Goal: Transaction & Acquisition: Obtain resource

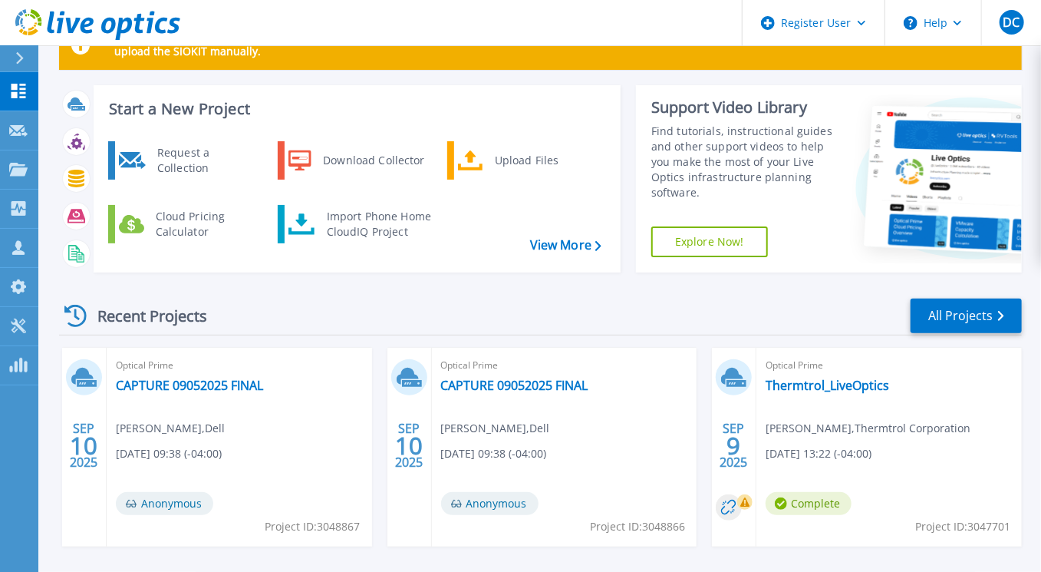
scroll to position [77, 0]
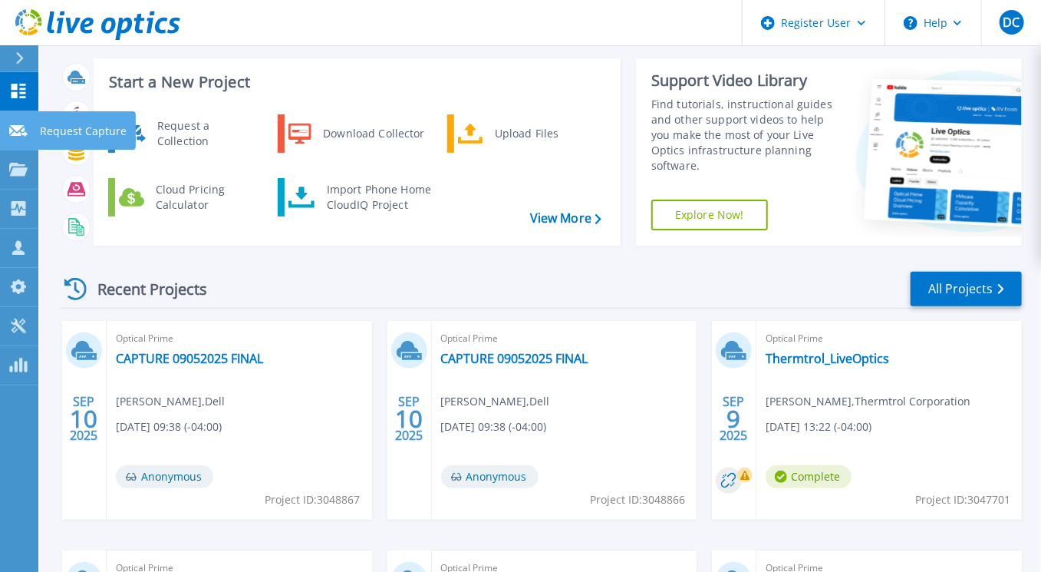
click at [18, 117] on link "Request Capture Request Capture" at bounding box center [19, 130] width 38 height 39
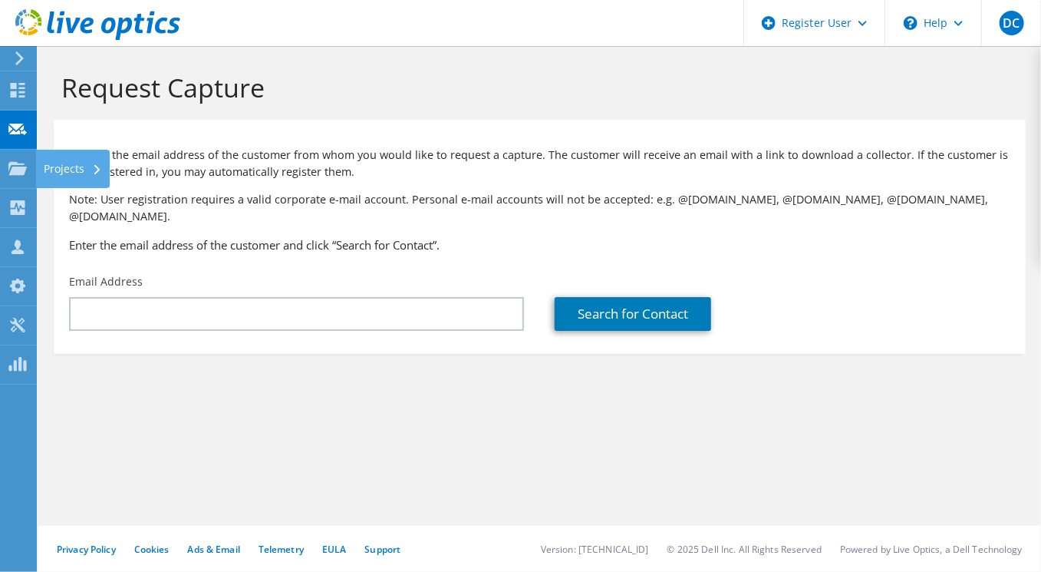
click at [12, 163] on use at bounding box center [17, 167] width 18 height 13
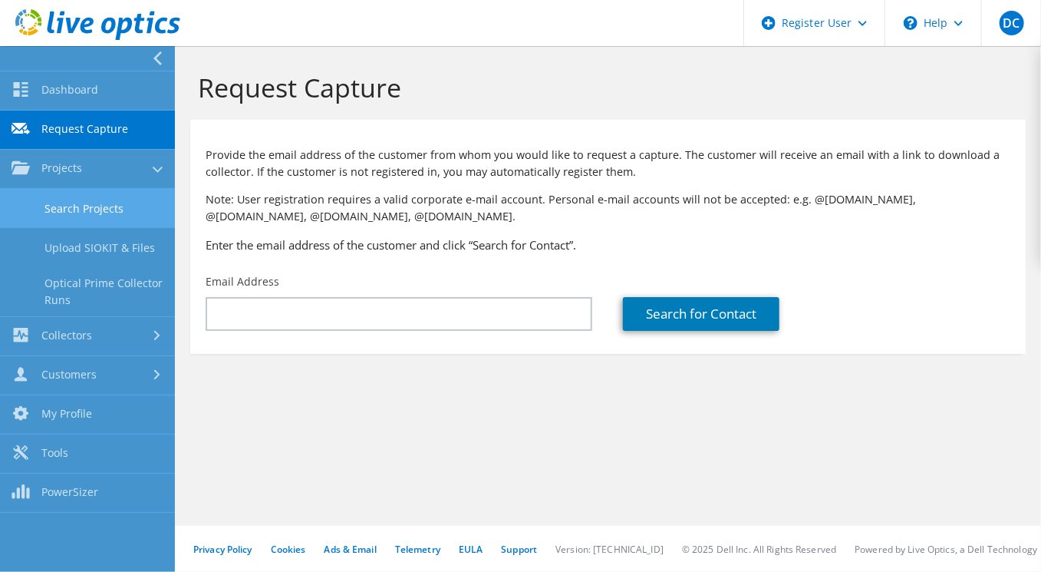
click at [78, 213] on link "Search Projects" at bounding box center [87, 208] width 175 height 39
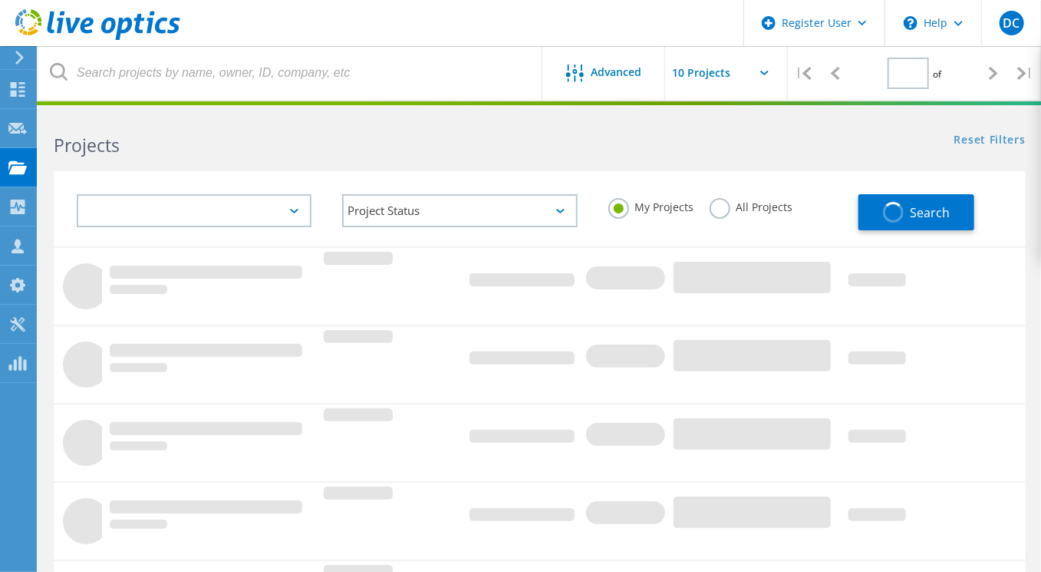
type input "1"
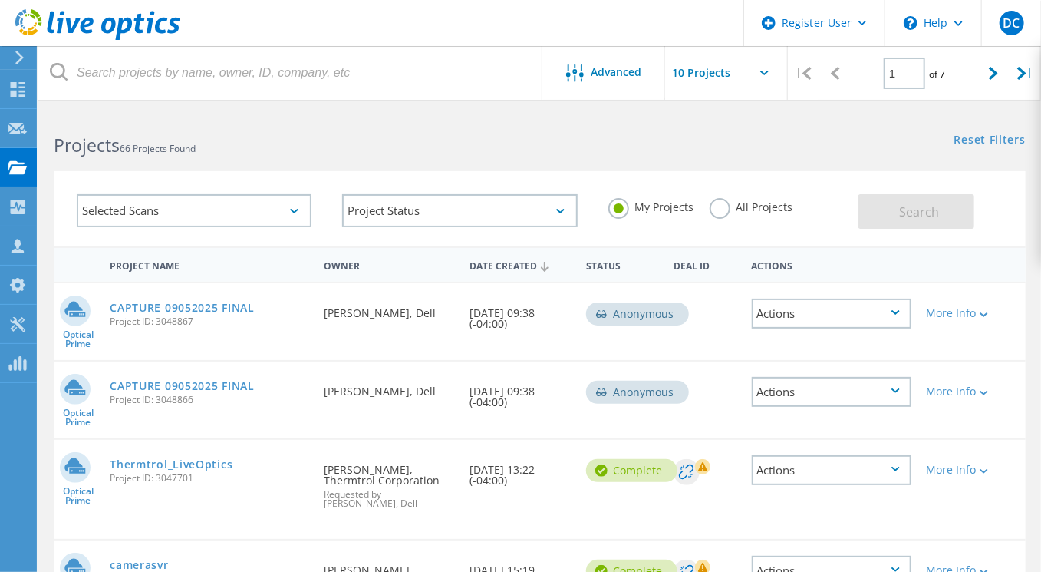
click at [873, 272] on div "Actions" at bounding box center [831, 264] width 175 height 28
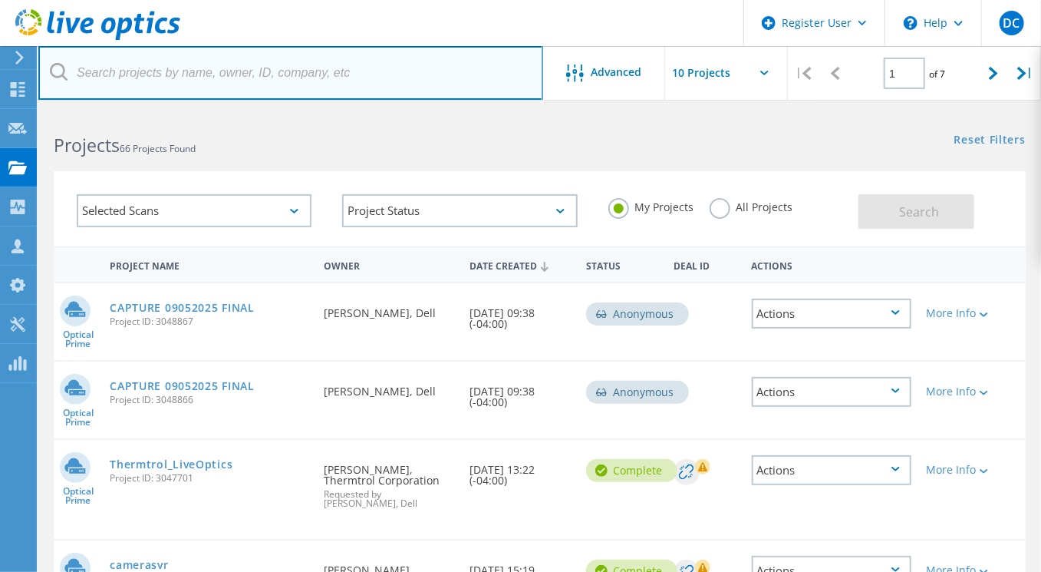
click at [349, 78] on input "text" at bounding box center [290, 73] width 505 height 54
paste input "jpenn@thermtrol.com"
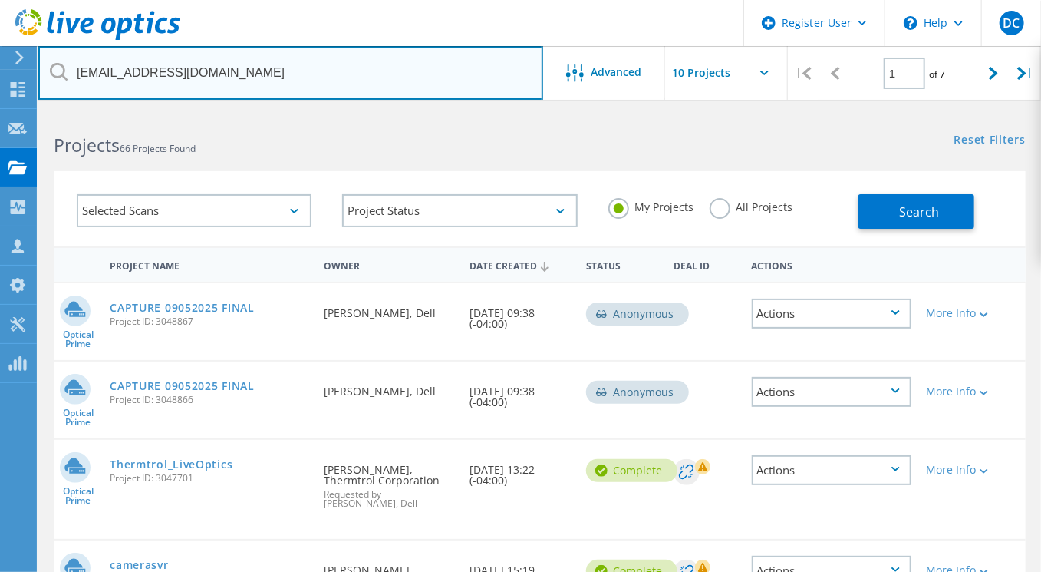
type input "jpenn@thermtrol.com"
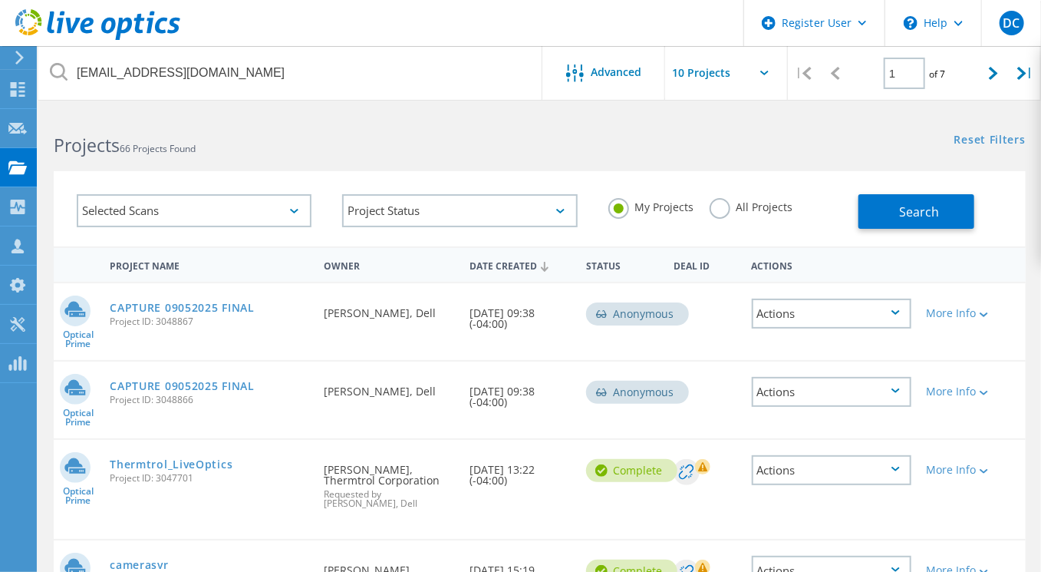
click at [766, 222] on div "My Projects All Projects" at bounding box center [725, 207] width 265 height 57
click at [753, 199] on label "All Projects" at bounding box center [752, 205] width 84 height 15
click at [0, 0] on input "All Projects" at bounding box center [0, 0] width 0 height 0
click at [404, 149] on h2 "Projects 66 Projects Found" at bounding box center [289, 145] width 470 height 25
click at [848, 167] on div "Selected Scans Project Status In Progress Complete Published Anonymous Archived…" at bounding box center [539, 199] width 1003 height 94
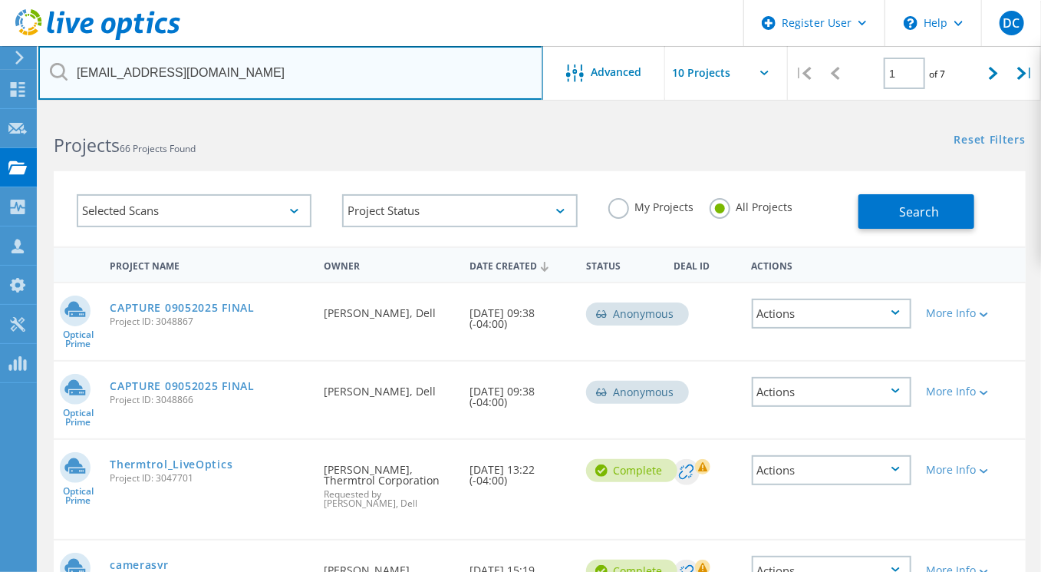
click at [178, 68] on input "jpenn@thermtrol.com" at bounding box center [290, 73] width 505 height 54
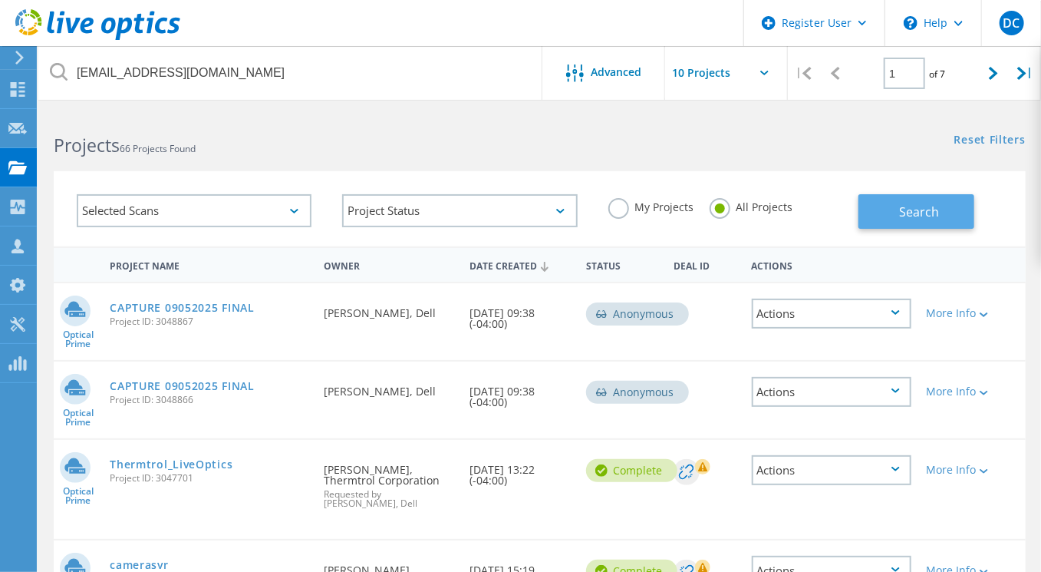
click at [891, 207] on button "Search" at bounding box center [916, 211] width 116 height 35
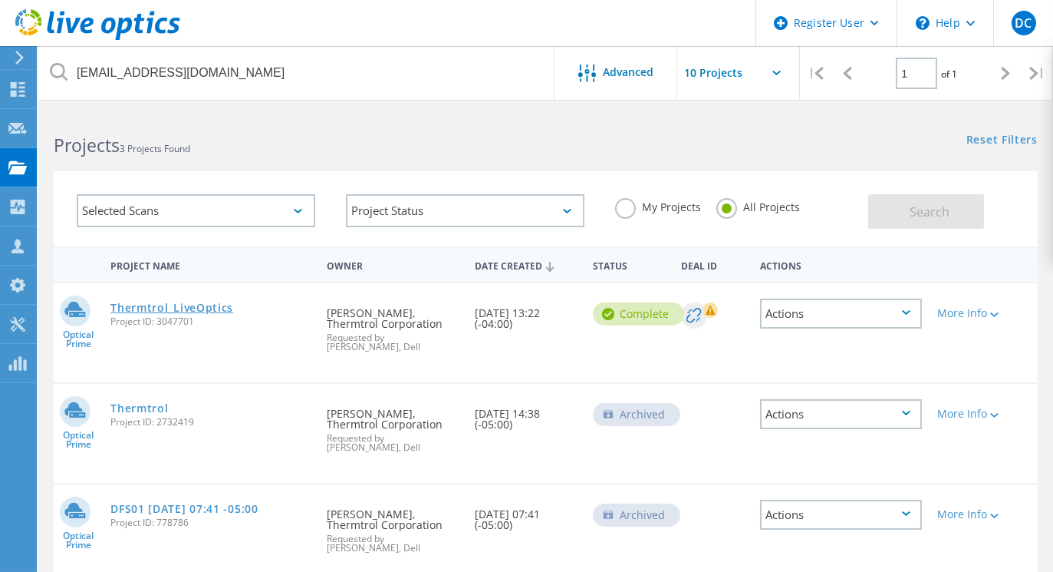
click at [183, 310] on link "Thermtrol_LiveOptics" at bounding box center [171, 307] width 123 height 11
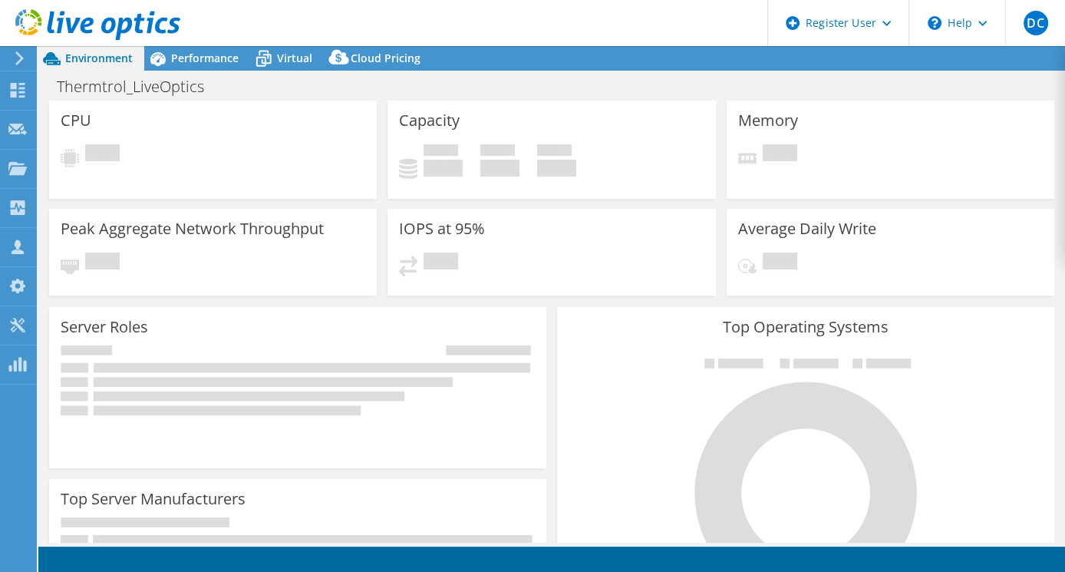
select select "USD"
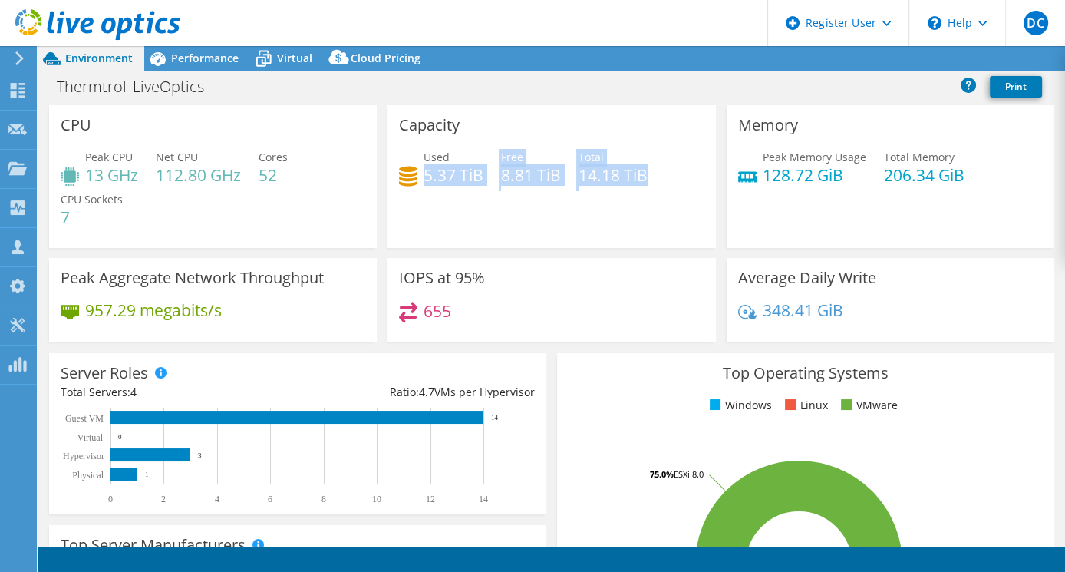
drag, startPoint x: 476, startPoint y: 158, endPoint x: 462, endPoint y: 151, distance: 15.4
click at [462, 151] on div "Capacity Used 5.37 TiB Free 8.81 TiB Total 14.18 TiB" at bounding box center [551, 176] width 328 height 143
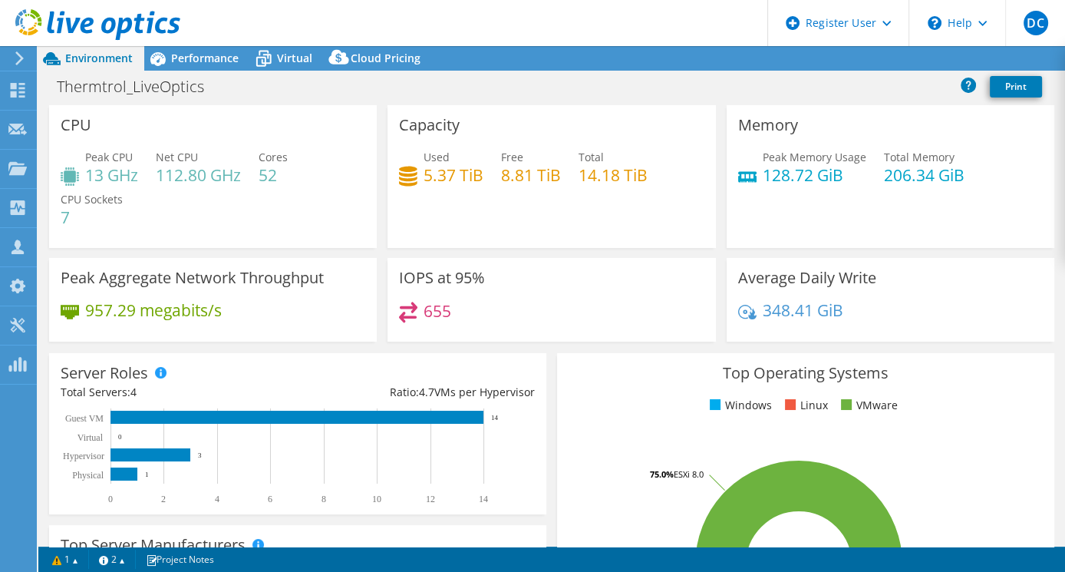
drag, startPoint x: 462, startPoint y: 151, endPoint x: 616, endPoint y: 188, distance: 158.5
click at [616, 188] on div "Used 5.37 TiB Free 8.81 TiB Total 14.18 TiB" at bounding box center [551, 174] width 305 height 50
click at [507, 129] on div "Capacity Used 5.37 TiB Free 8.81 TiB Total 14.18 TiB" at bounding box center [551, 176] width 328 height 143
click at [852, 51] on link "Share" at bounding box center [873, 59] width 63 height 24
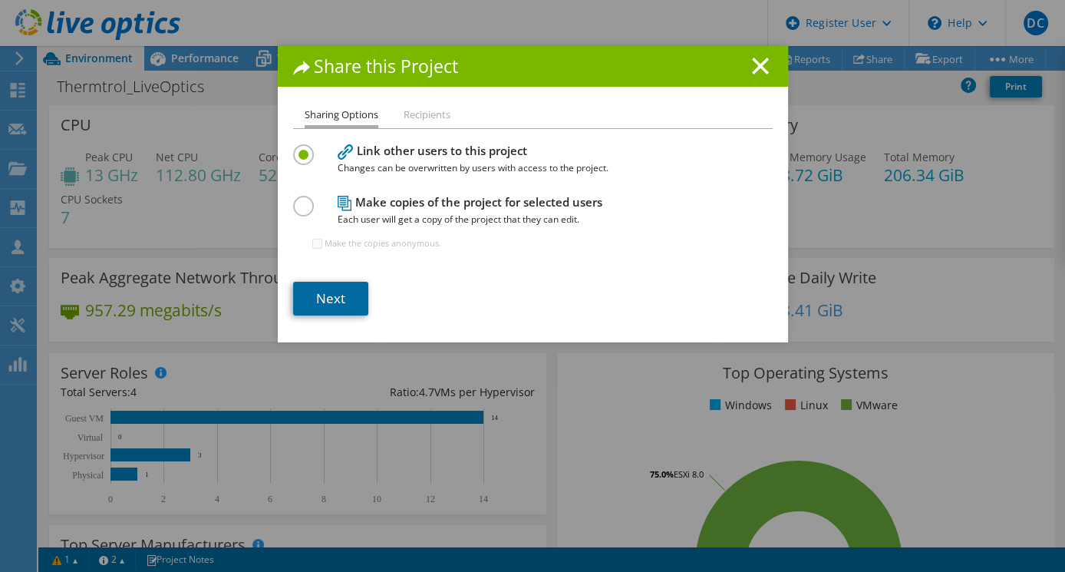
click at [354, 287] on link "Next" at bounding box center [330, 299] width 75 height 34
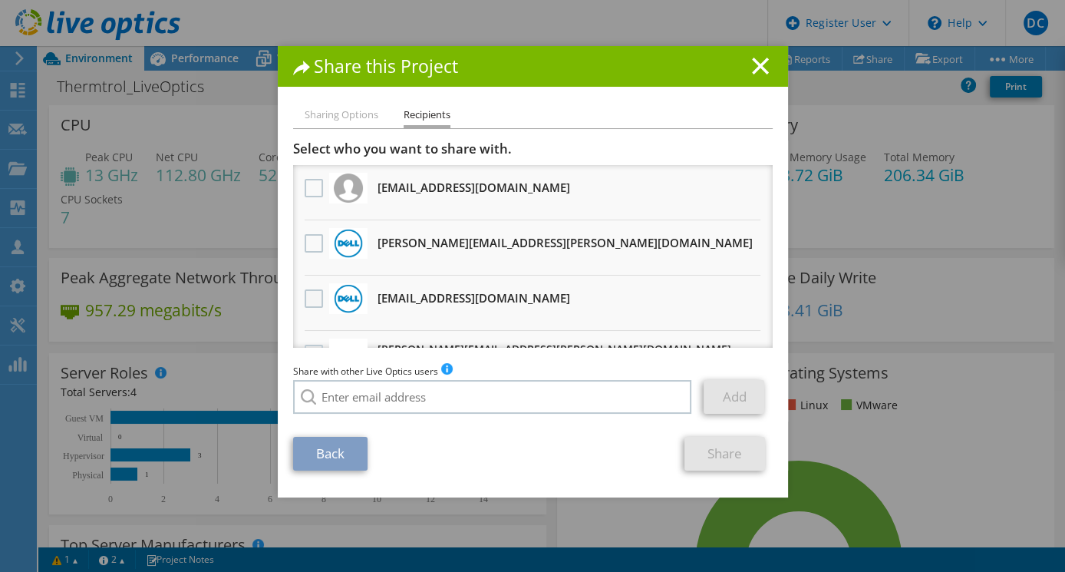
click at [305, 292] on label at bounding box center [316, 298] width 22 height 18
click at [0, 0] on input "checkbox" at bounding box center [0, 0] width 0 height 0
click at [728, 446] on link "Share" at bounding box center [724, 453] width 81 height 34
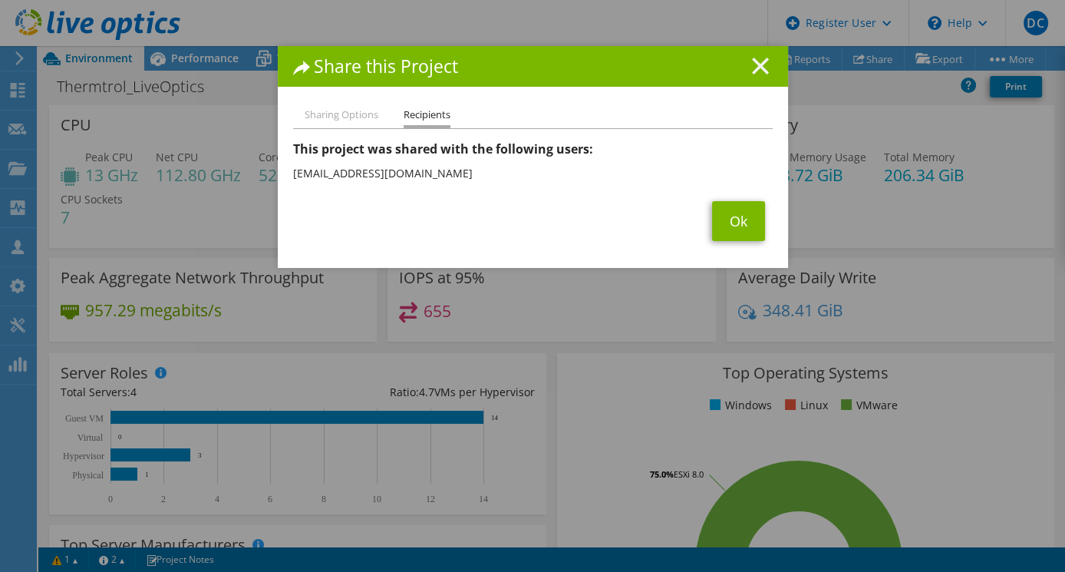
click at [753, 68] on icon at bounding box center [760, 66] width 17 height 17
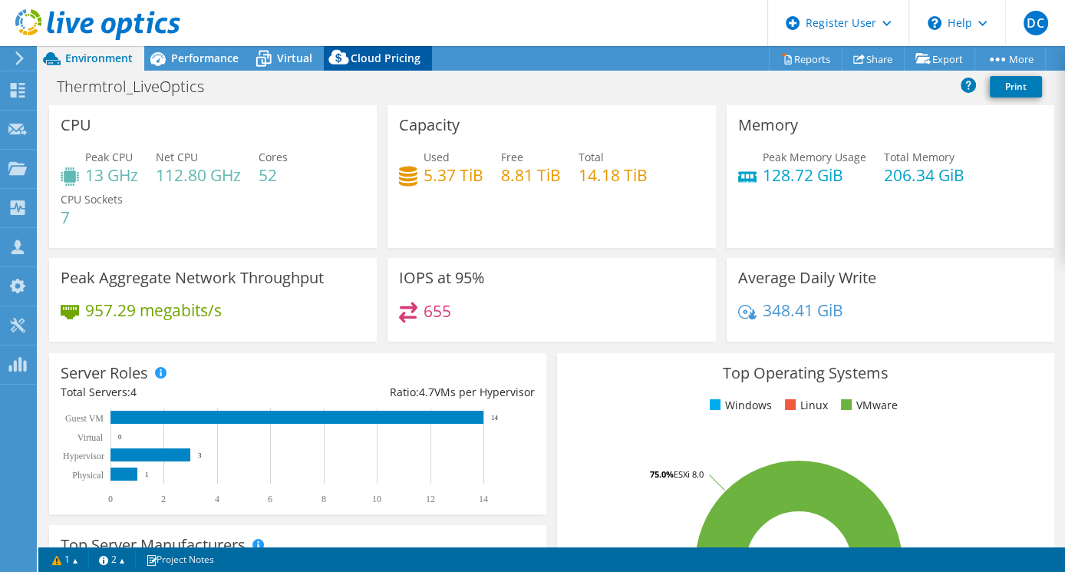
click at [324, 52] on icon at bounding box center [339, 60] width 31 height 31
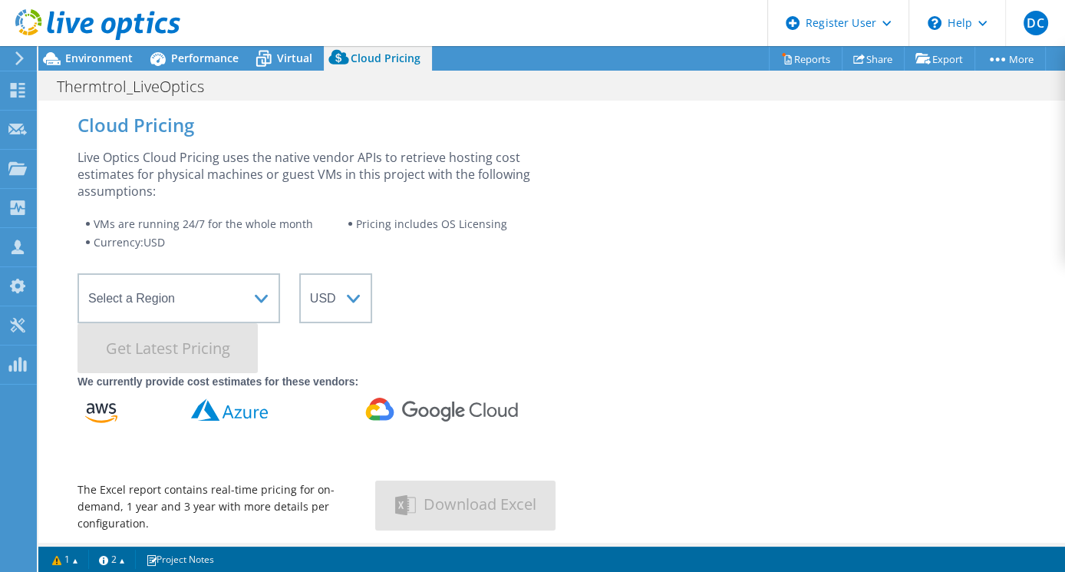
scroll to position [307, 0]
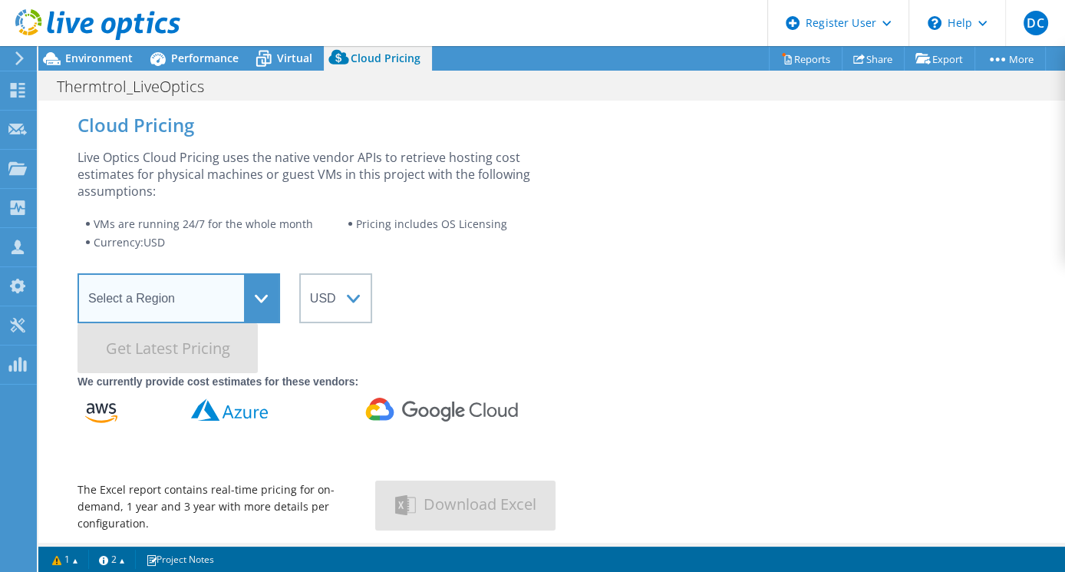
click at [278, 296] on select "Select a Region Asia Pacific (Hong Kong) Asia Pacific (Mumbai) Asia Pacific (Se…" at bounding box center [178, 298] width 203 height 50
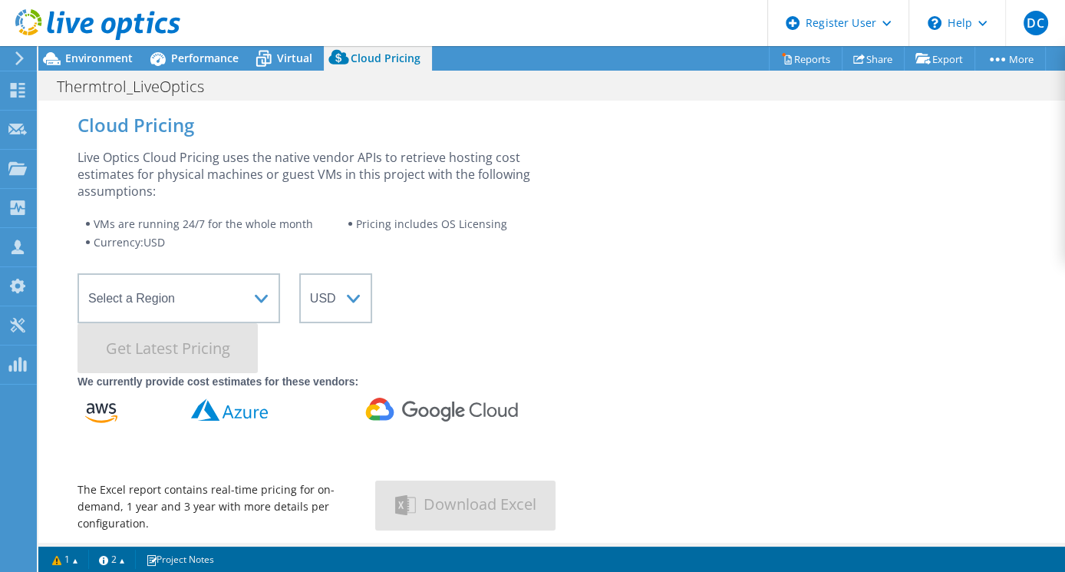
drag, startPoint x: 627, startPoint y: 240, endPoint x: 554, endPoint y: 240, distance: 72.9
click at [627, 240] on div "Live Optics Cloud Pricing uses the native vendor APIs to retrieve hosting cost …" at bounding box center [551, 341] width 948 height 384
click at [116, 57] on span "Environment" at bounding box center [99, 58] width 68 height 15
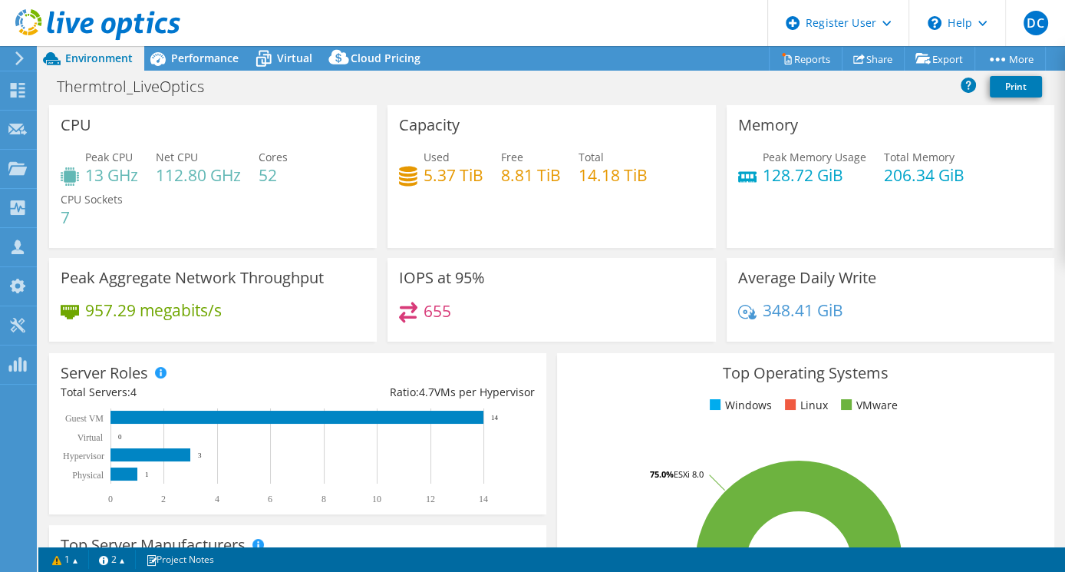
click at [817, 230] on div "Memory Peak Memory Usage 128.72 GiB Total Memory 206.34 GiB" at bounding box center [890, 176] width 328 height 143
click at [893, 236] on div "Memory Peak Memory Usage 128.72 GiB Total Memory 206.34 GiB" at bounding box center [890, 176] width 328 height 143
click at [969, 236] on div "Memory Peak Memory Usage 128.72 GiB Total Memory 206.34 GiB" at bounding box center [890, 176] width 328 height 143
click at [970, 233] on div "Memory Peak Memory Usage 128.72 GiB Total Memory 206.34 GiB" at bounding box center [890, 176] width 328 height 143
click at [366, 57] on span "Cloud Pricing" at bounding box center [386, 58] width 70 height 15
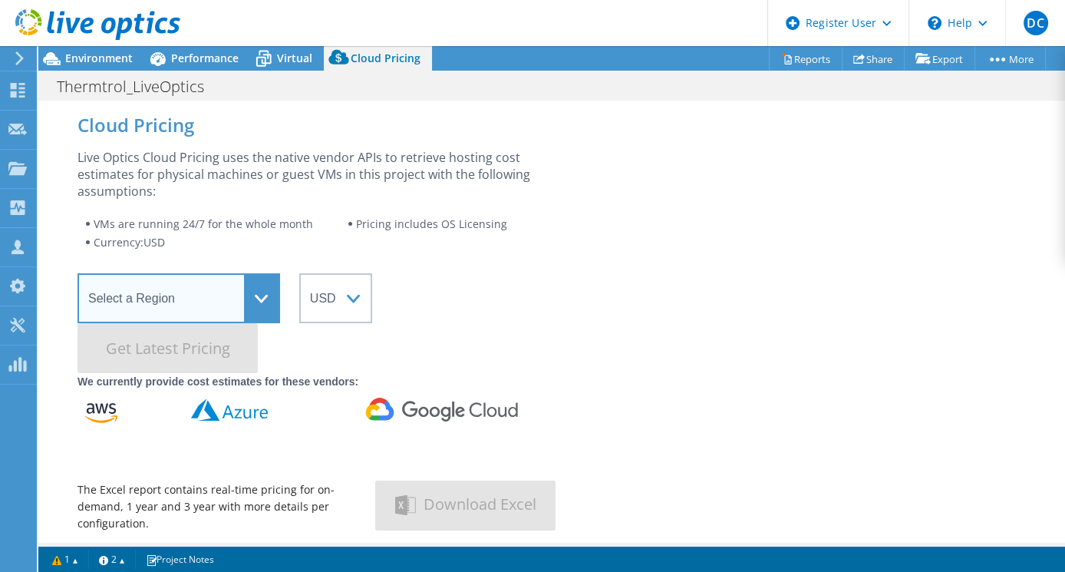
click at [268, 298] on select "Select a Region Asia Pacific (Hong Kong) Asia Pacific (Mumbai) Asia Pacific (Se…" at bounding box center [178, 298] width 203 height 50
select select "USEast"
click at [77, 273] on select "Select a Region Asia Pacific (Hong Kong) Asia Pacific (Mumbai) Asia Pacific (Se…" at bounding box center [178, 298] width 203 height 50
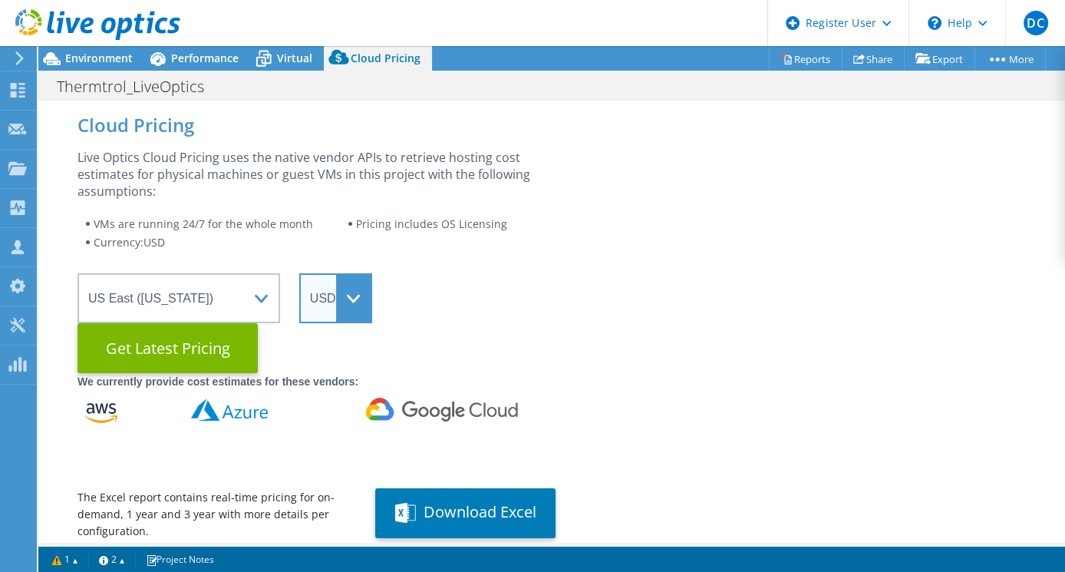
click at [320, 298] on select "ARS AUD BRL CAD CHF CLP CNY DKK EUR GBP HKD HUF INR JPY MXN MYR NOK NZD PEN SEK…" at bounding box center [335, 298] width 73 height 50
click at [469, 315] on wrapper "Select a Region Asia Pacific (Hong Kong) Asia Pacific (Mumbai) Asia Pacific (Se…" at bounding box center [309, 323] width 465 height 100
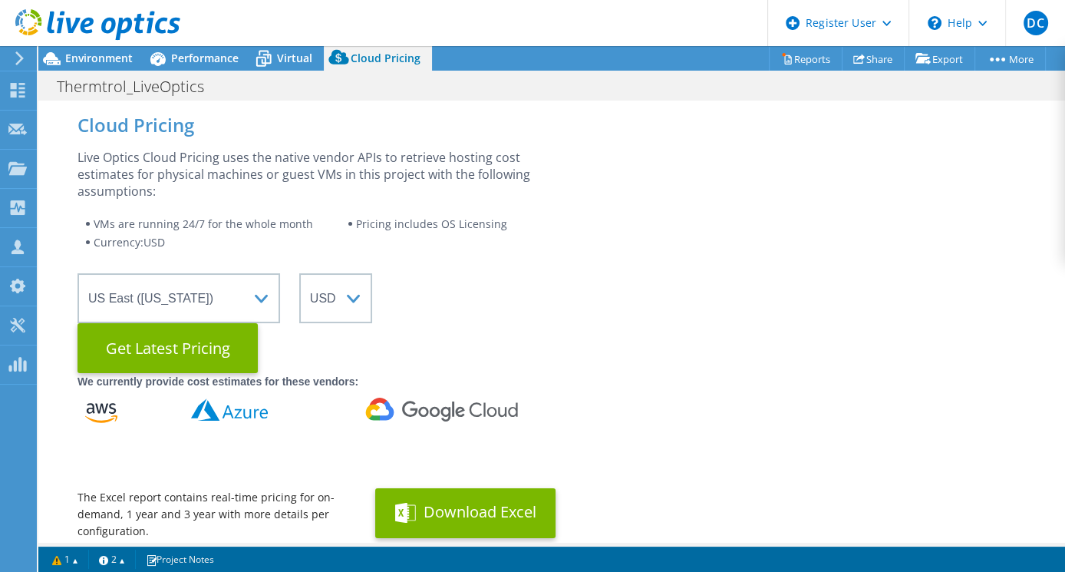
click at [506, 516] on button "Download Excel" at bounding box center [465, 513] width 180 height 50
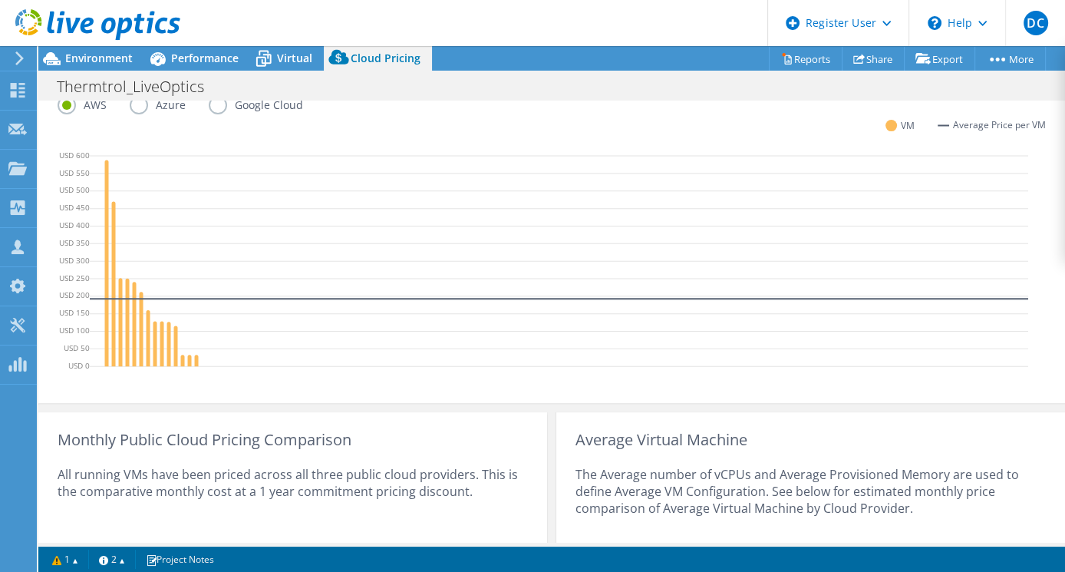
scroll to position [537, 0]
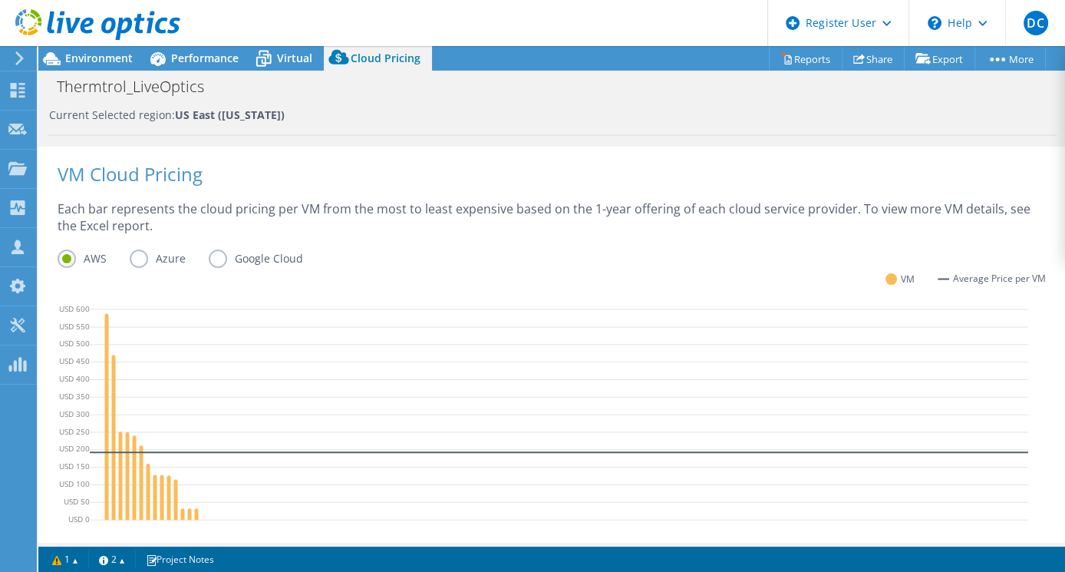
click at [133, 252] on label "Azure" at bounding box center [169, 258] width 79 height 18
click at [0, 0] on input "Azure" at bounding box center [0, 0] width 0 height 0
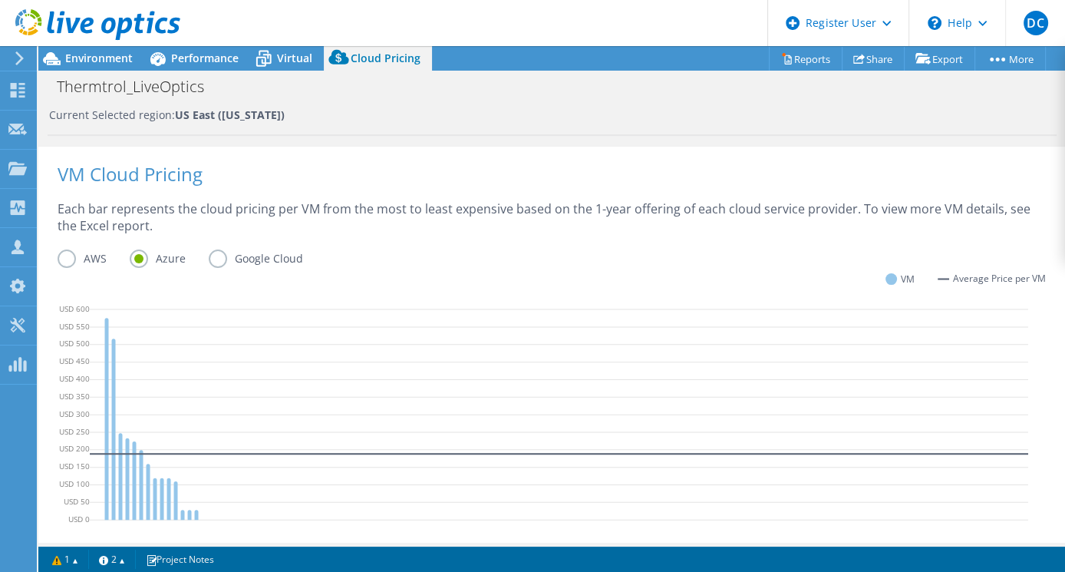
click at [216, 257] on label "Google Cloud" at bounding box center [267, 258] width 117 height 18
click at [0, 0] on input "Google Cloud" at bounding box center [0, 0] width 0 height 0
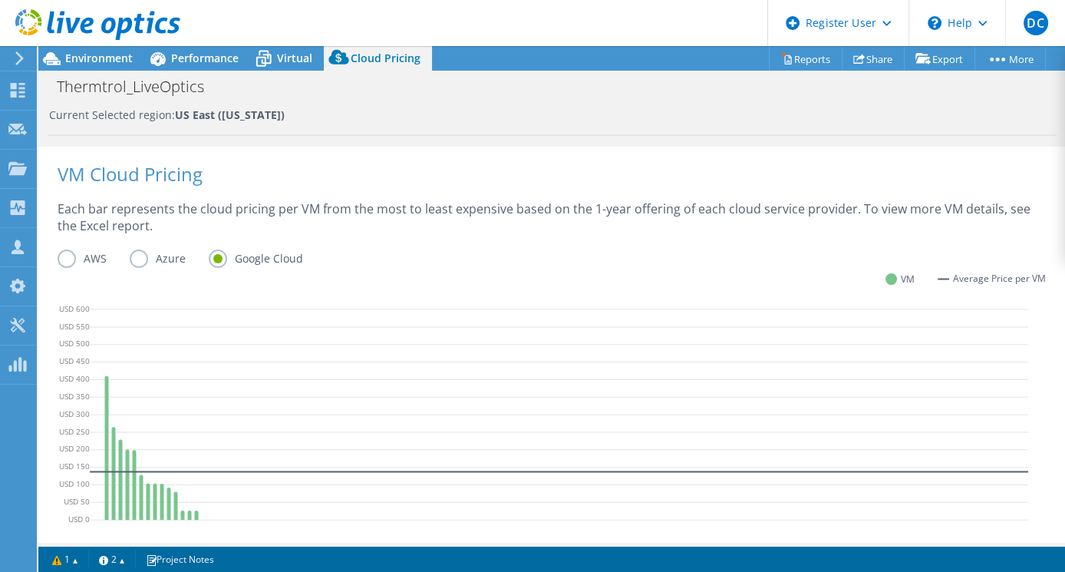
click at [80, 252] on label "AWS" at bounding box center [94, 258] width 72 height 18
click at [0, 0] on input "AWS" at bounding box center [0, 0] width 0 height 0
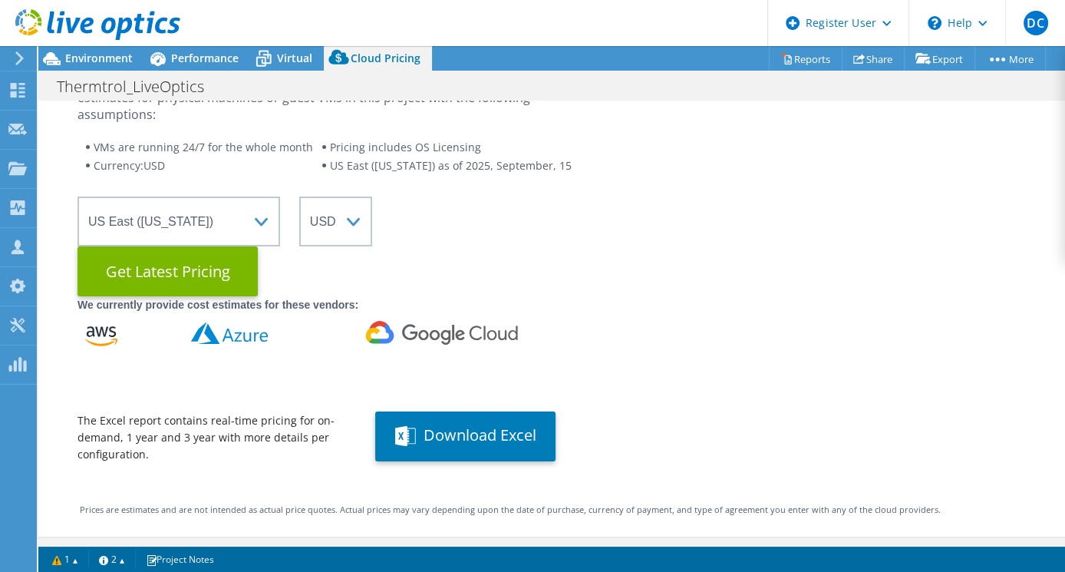
scroll to position [0, 0]
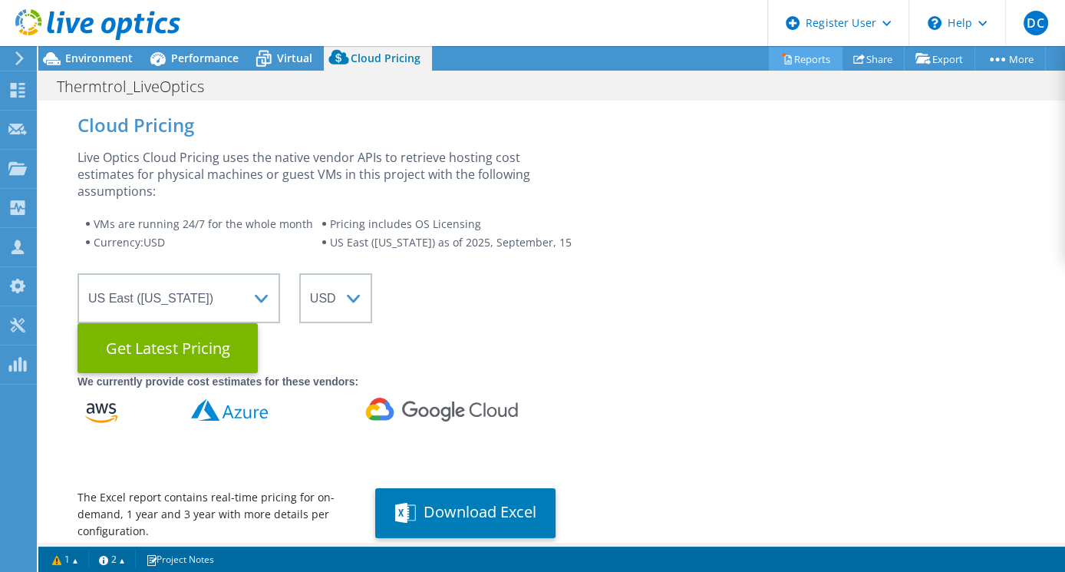
click at [806, 66] on link "Reports" at bounding box center [806, 59] width 74 height 24
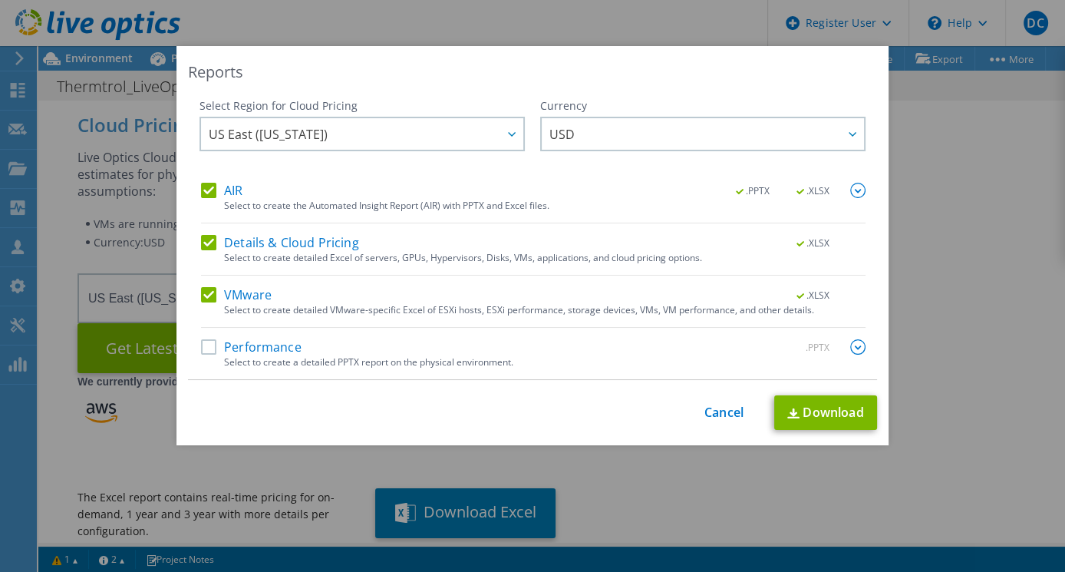
click at [995, 127] on div "Reports Select Region for Cloud Pricing Asia Pacific (Hong Kong) Asia Pacific (…" at bounding box center [532, 285] width 1065 height 479
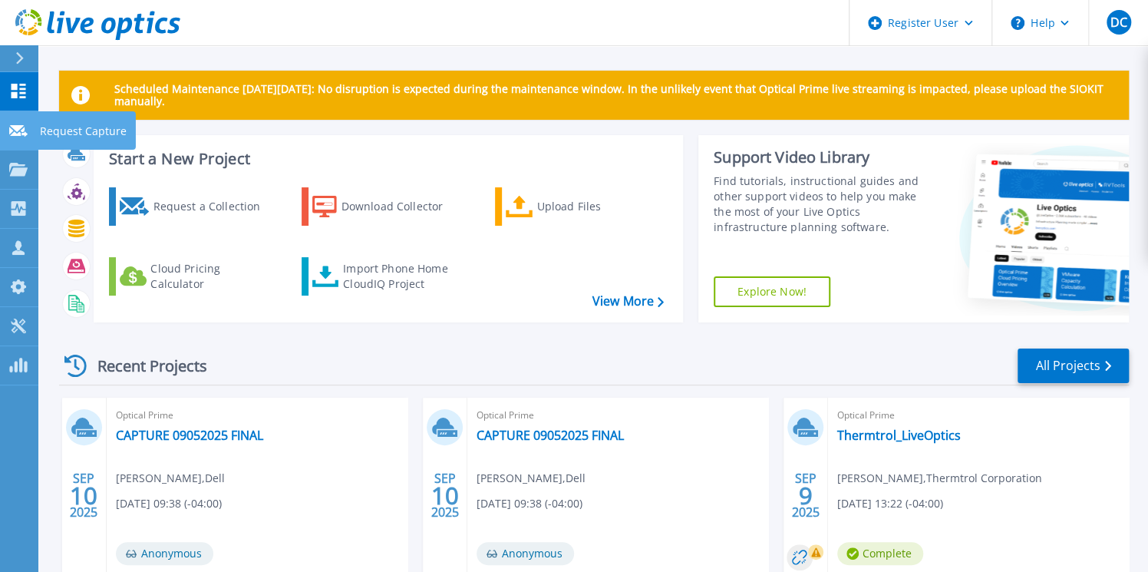
click at [17, 121] on link "Request Capture Request Capture" at bounding box center [19, 130] width 38 height 39
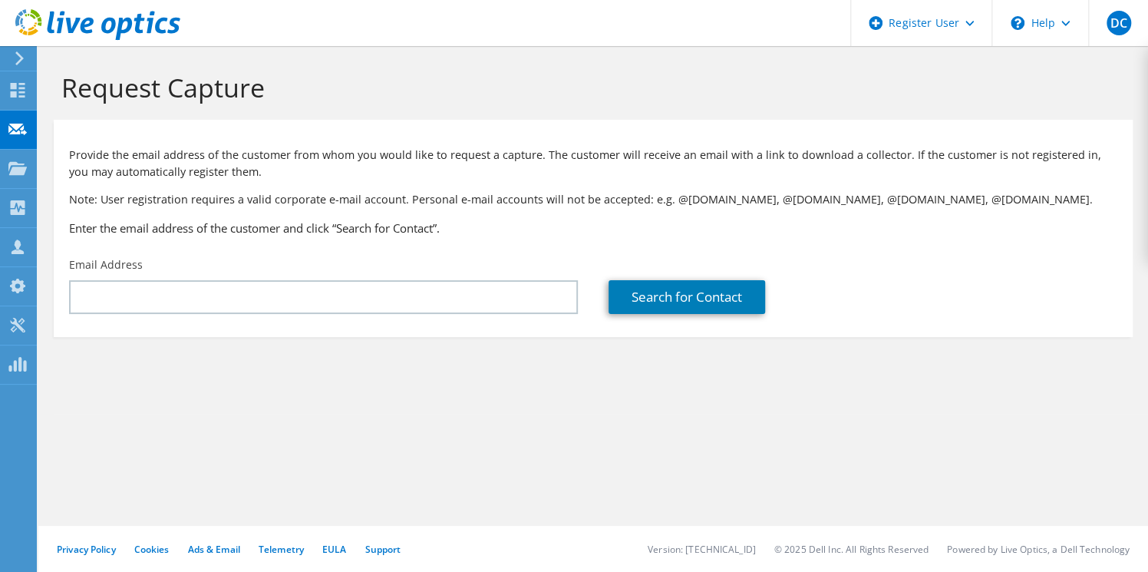
click at [168, 318] on div "Email Address" at bounding box center [323, 285] width 539 height 72
drag, startPoint x: 1046, startPoint y: 288, endPoint x: 805, endPoint y: 244, distance: 244.8
click at [1046, 288] on div "Search for Contact" at bounding box center [862, 297] width 509 height 34
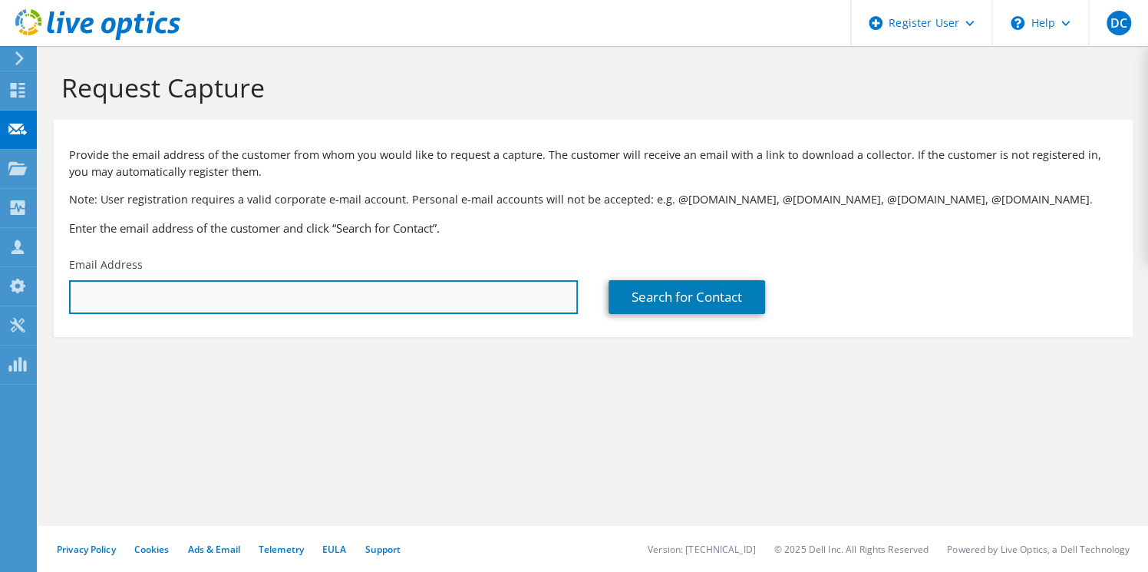
click at [385, 309] on input "text" at bounding box center [323, 297] width 509 height 34
paste input "[PERSON_NAME][EMAIL_ADDRESS][DOMAIN_NAME]"
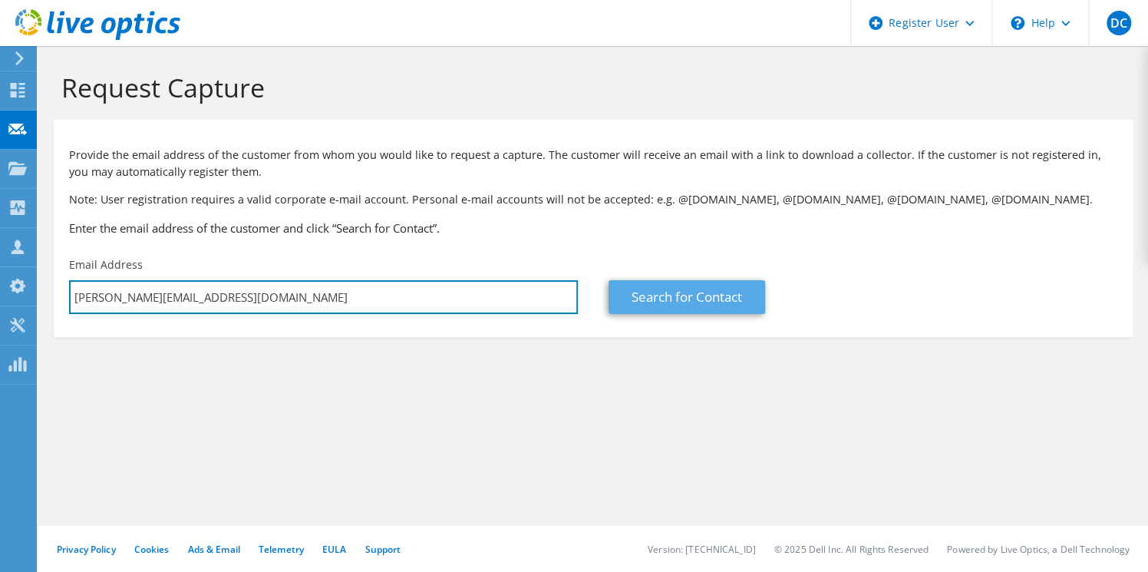
type input "[PERSON_NAME][EMAIL_ADDRESS][DOMAIN_NAME]"
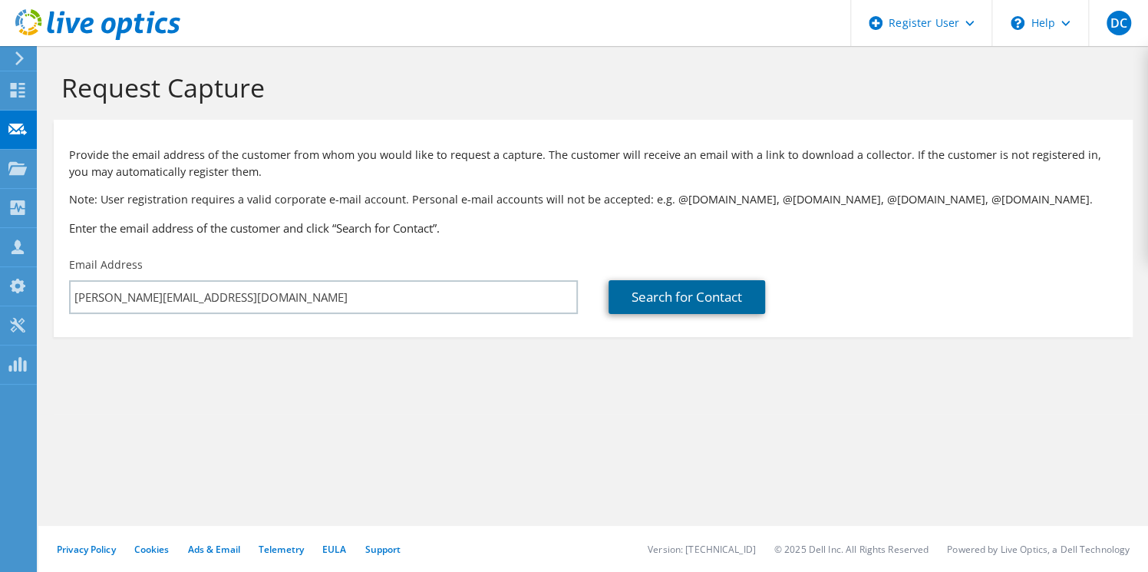
click at [644, 291] on link "Search for Contact" at bounding box center [686, 297] width 156 height 34
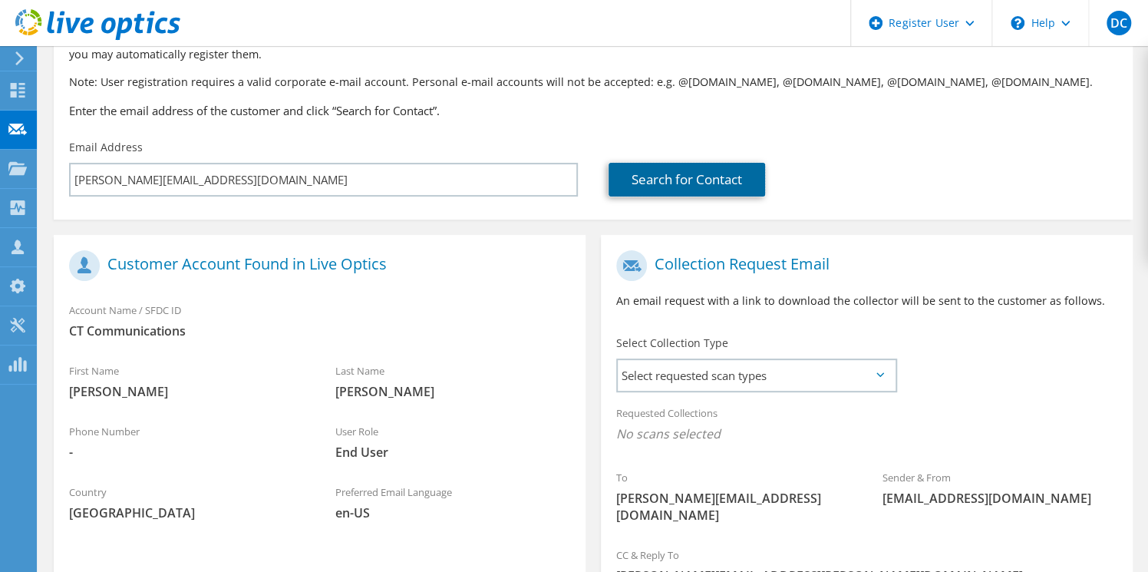
scroll to position [230, 0]
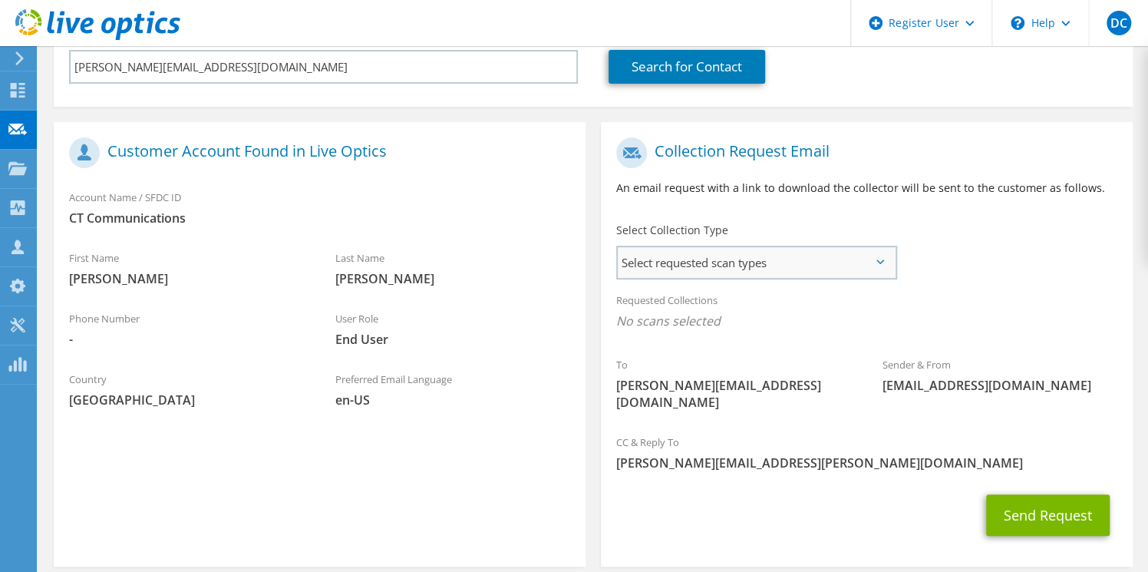
click at [749, 274] on span "Select requested scan types" at bounding box center [756, 262] width 277 height 31
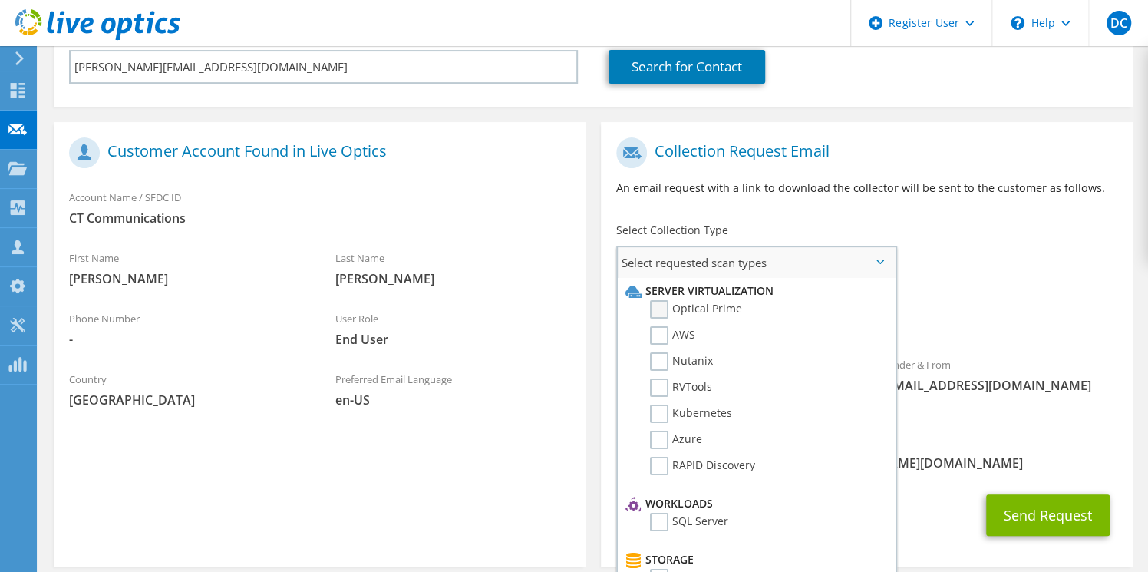
click at [713, 314] on label "Optical Prime" at bounding box center [696, 309] width 92 height 18
click at [0, 0] on input "Optical Prime" at bounding box center [0, 0] width 0 height 0
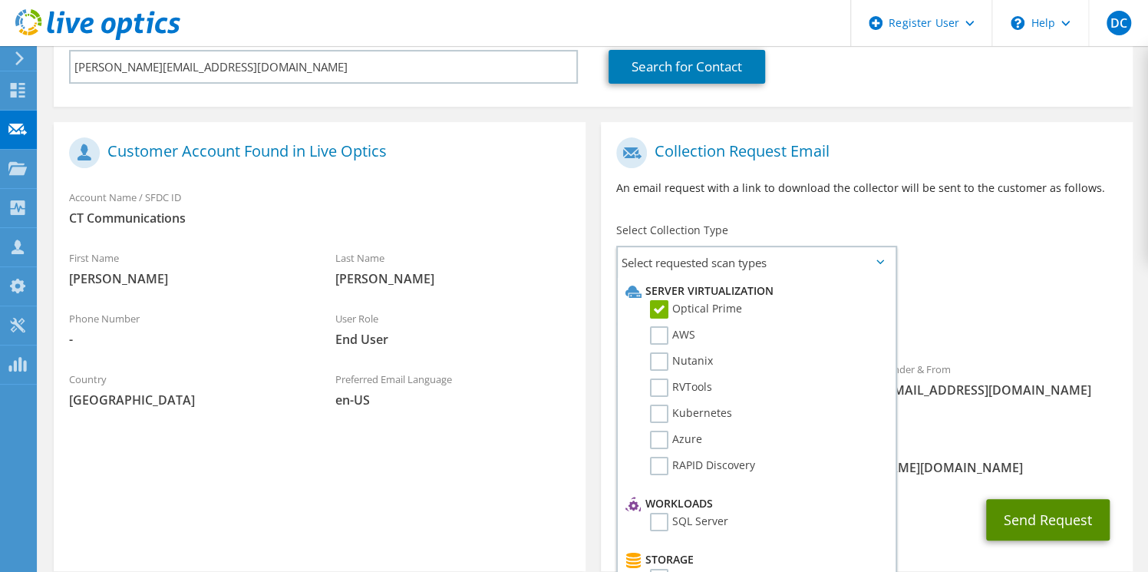
click at [1027, 499] on button "Send Request" at bounding box center [1048, 519] width 124 height 41
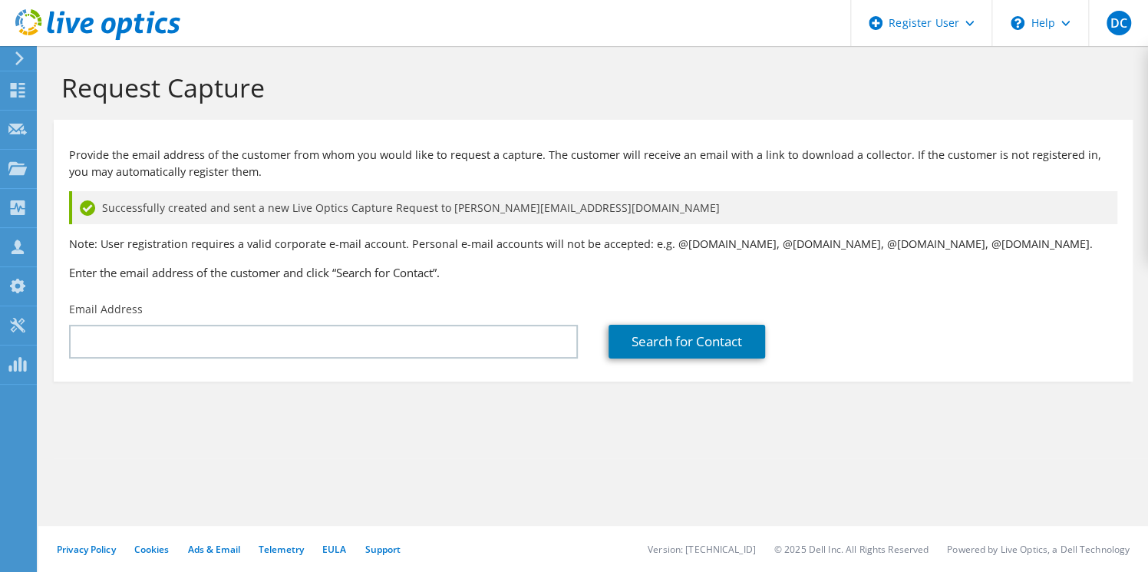
drag, startPoint x: 962, startPoint y: 380, endPoint x: 943, endPoint y: 382, distance: 19.2
click at [962, 380] on section "Provide the email address of the customer from whom you would like to request a…" at bounding box center [593, 251] width 1079 height 262
